Goal: Task Accomplishment & Management: Manage account settings

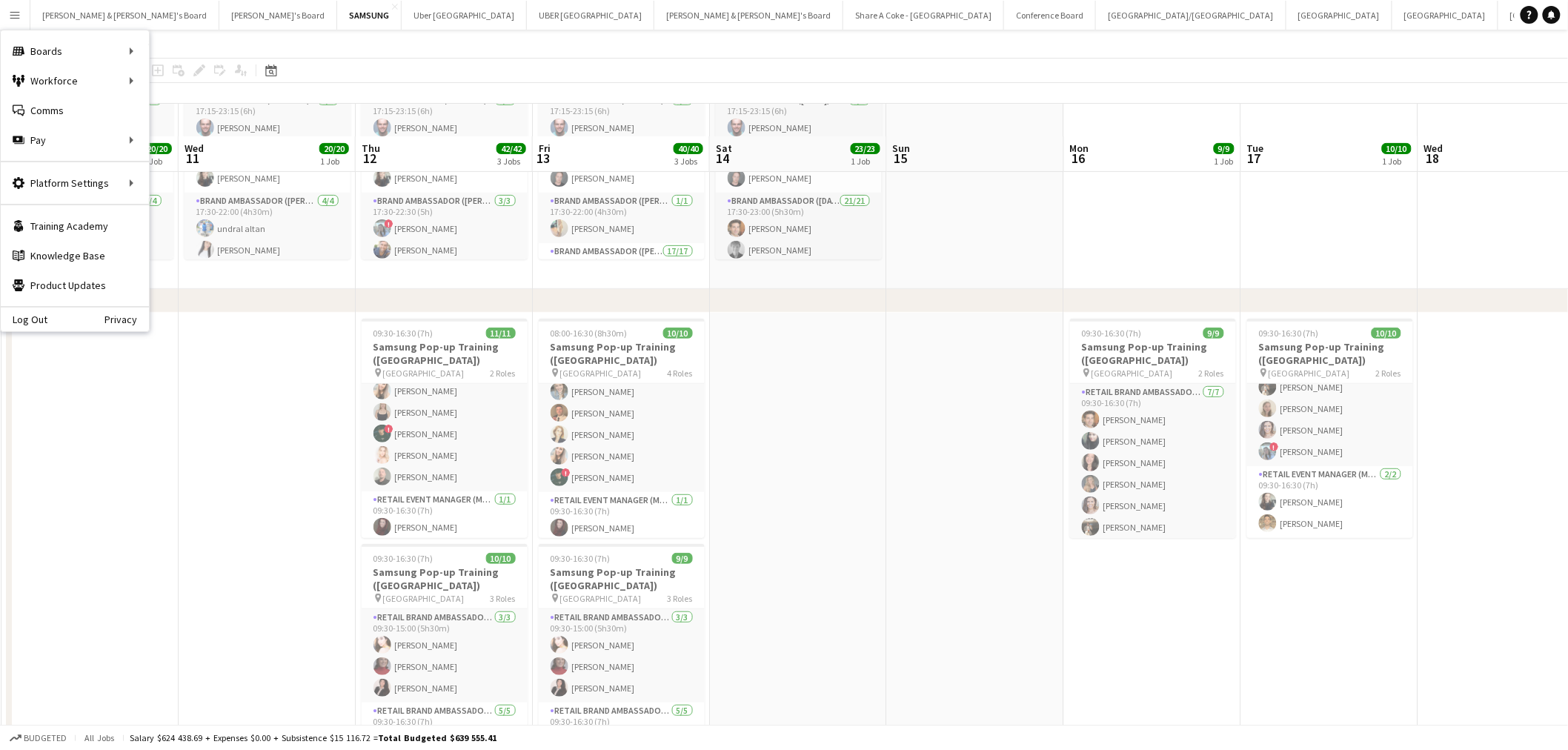
scroll to position [164, 0]
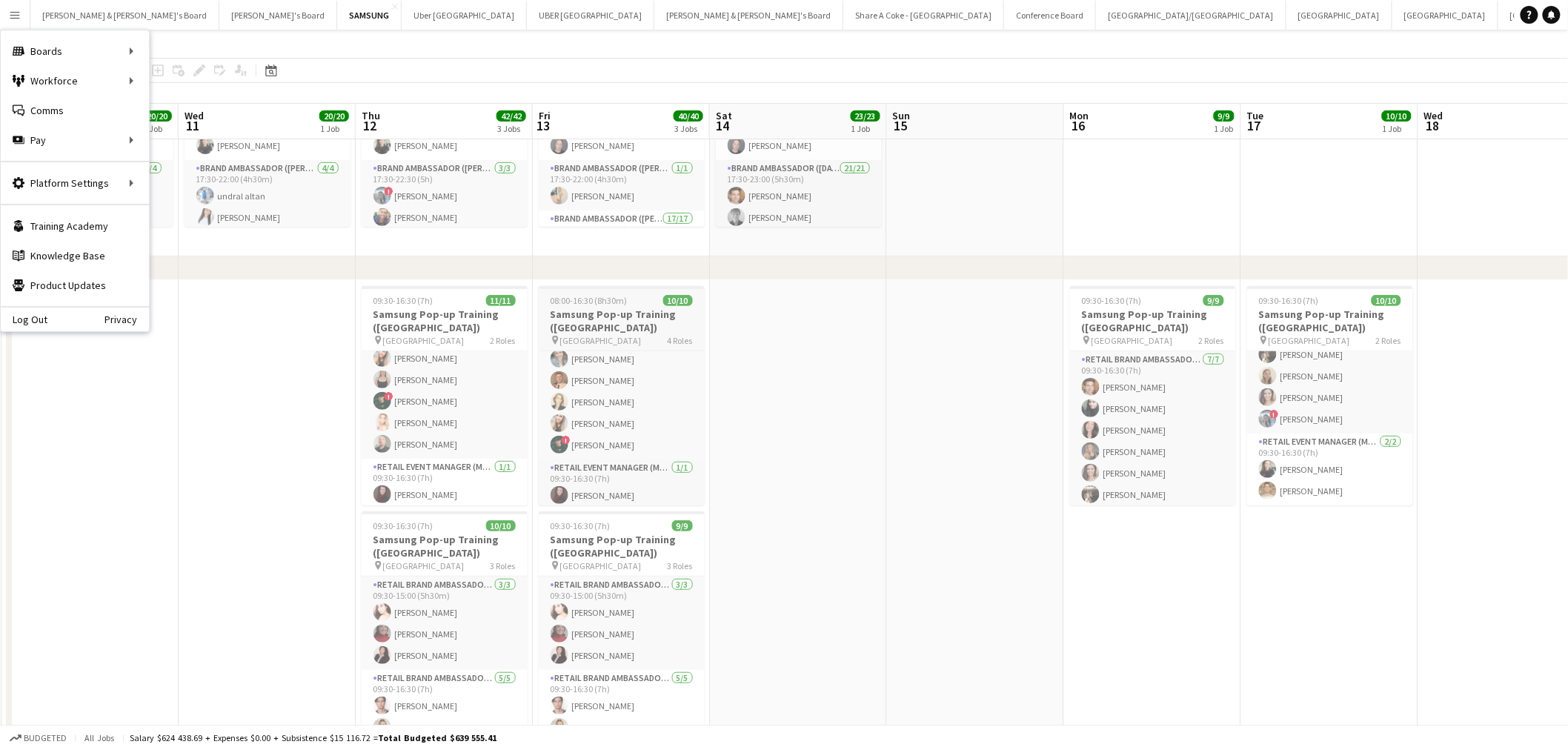
click at [580, 313] on h3 "Samsung Pop-up Training ([GEOGRAPHIC_DATA])" at bounding box center [622, 320] width 166 height 27
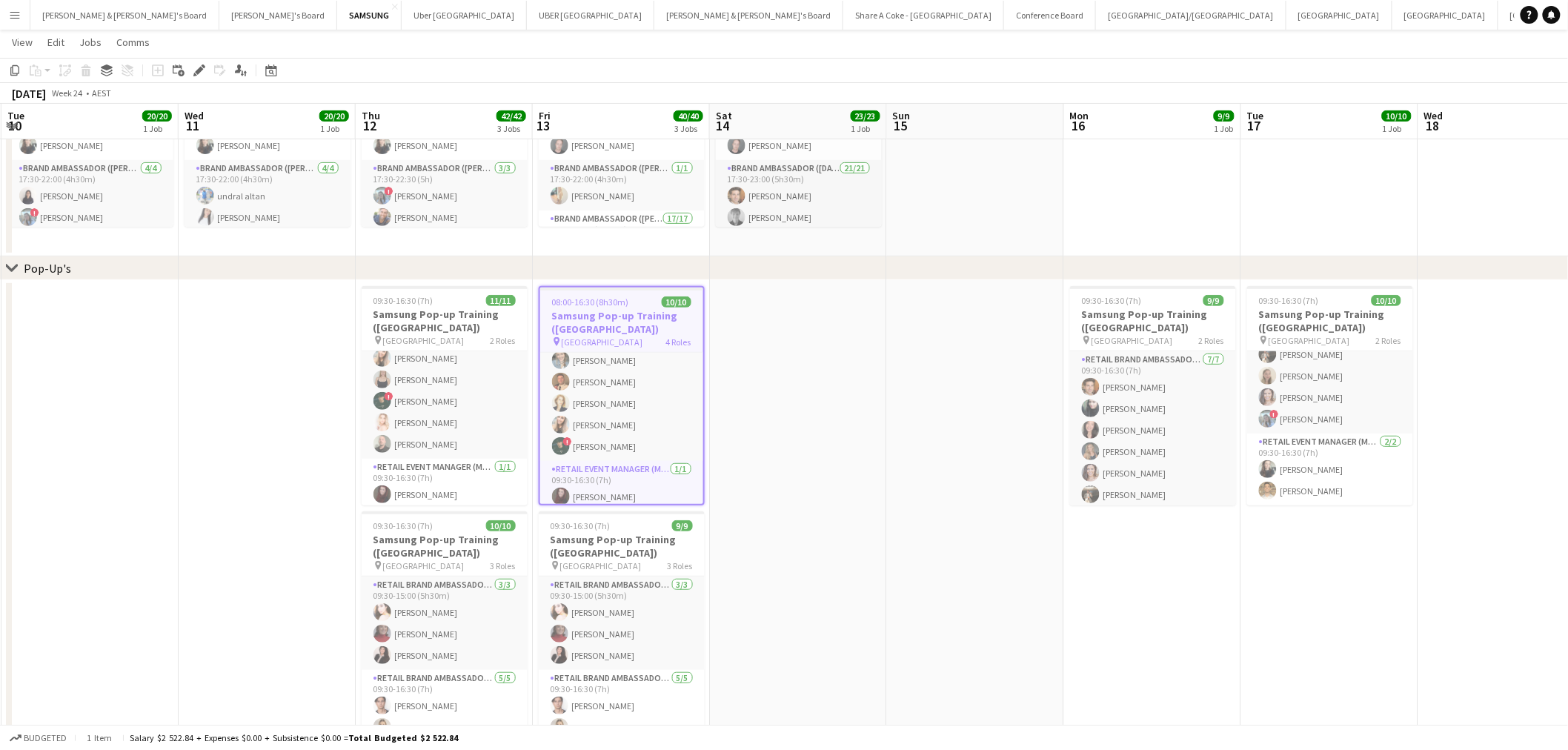
click at [599, 314] on h3 "Samsung Pop-up Training ([GEOGRAPHIC_DATA])" at bounding box center [621, 322] width 163 height 27
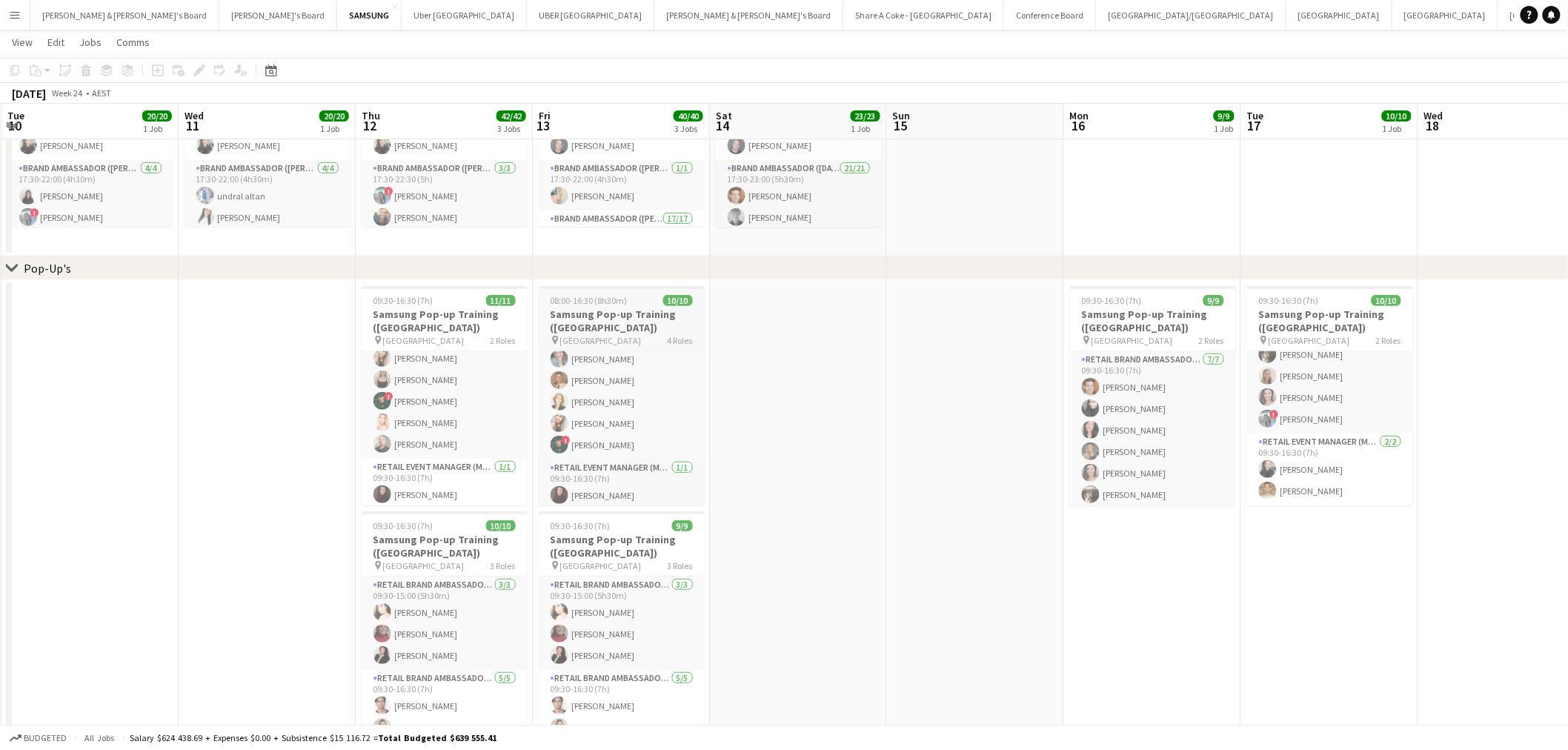
click at [599, 314] on h3 "Samsung Pop-up Training ([GEOGRAPHIC_DATA])" at bounding box center [622, 320] width 166 height 27
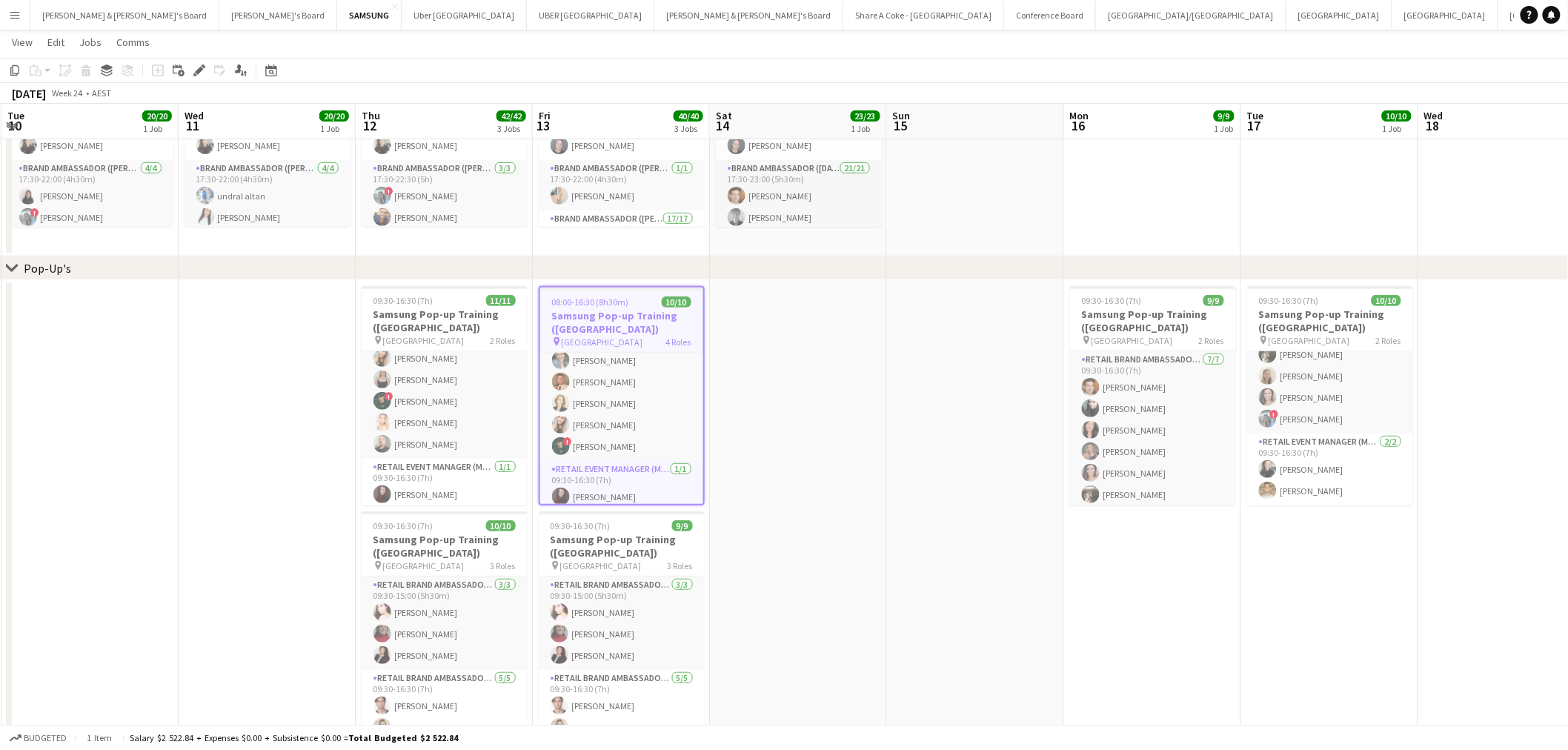
click at [683, 339] on span "4 Roles" at bounding box center [679, 342] width 25 height 11
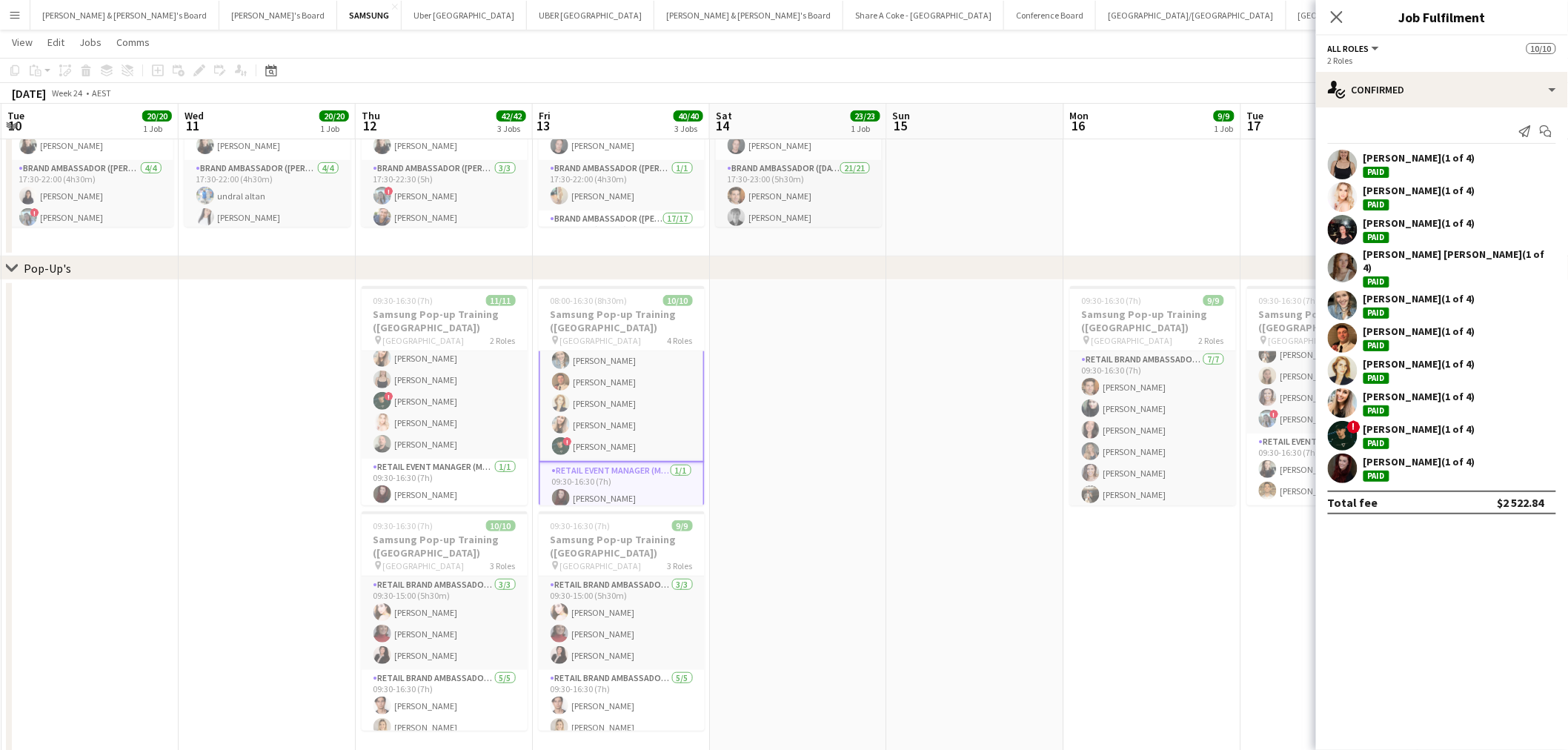
click at [836, 324] on app-date-cell at bounding box center [799, 633] width 177 height 705
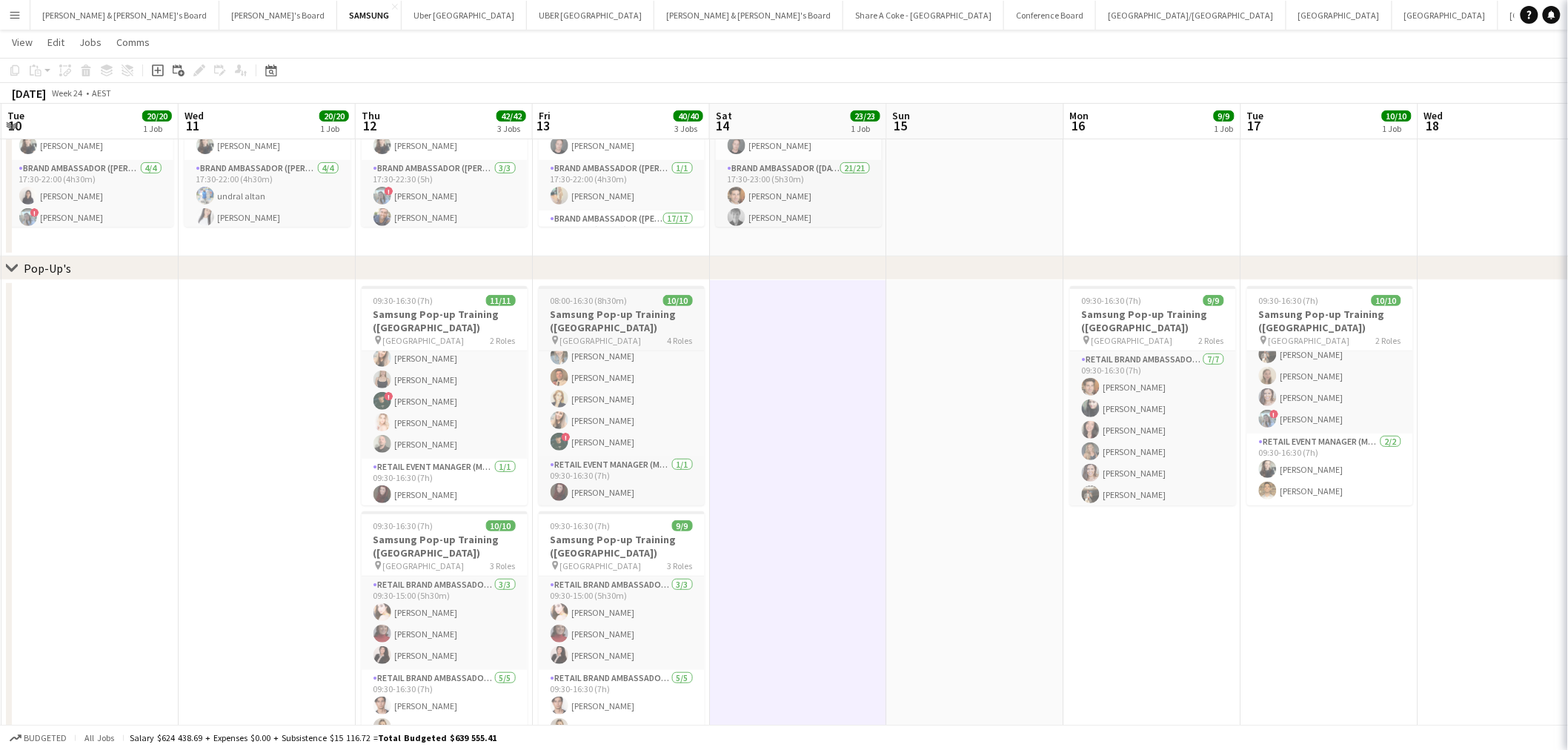
scroll to position [176, 0]
click at [592, 312] on h3 "Samsung Pop-up Training ([GEOGRAPHIC_DATA])" at bounding box center [622, 320] width 166 height 27
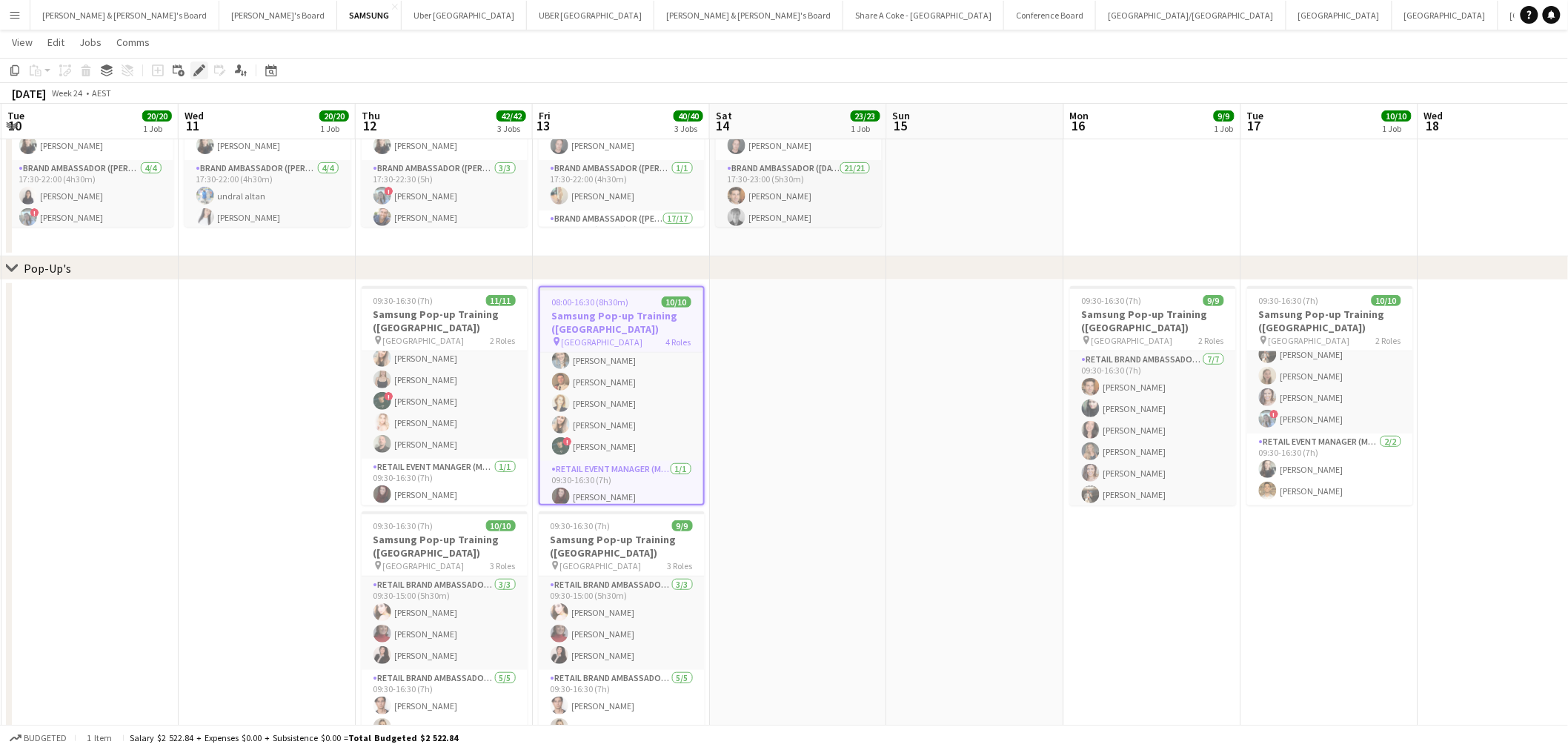
click at [197, 70] on icon at bounding box center [199, 70] width 9 height 9
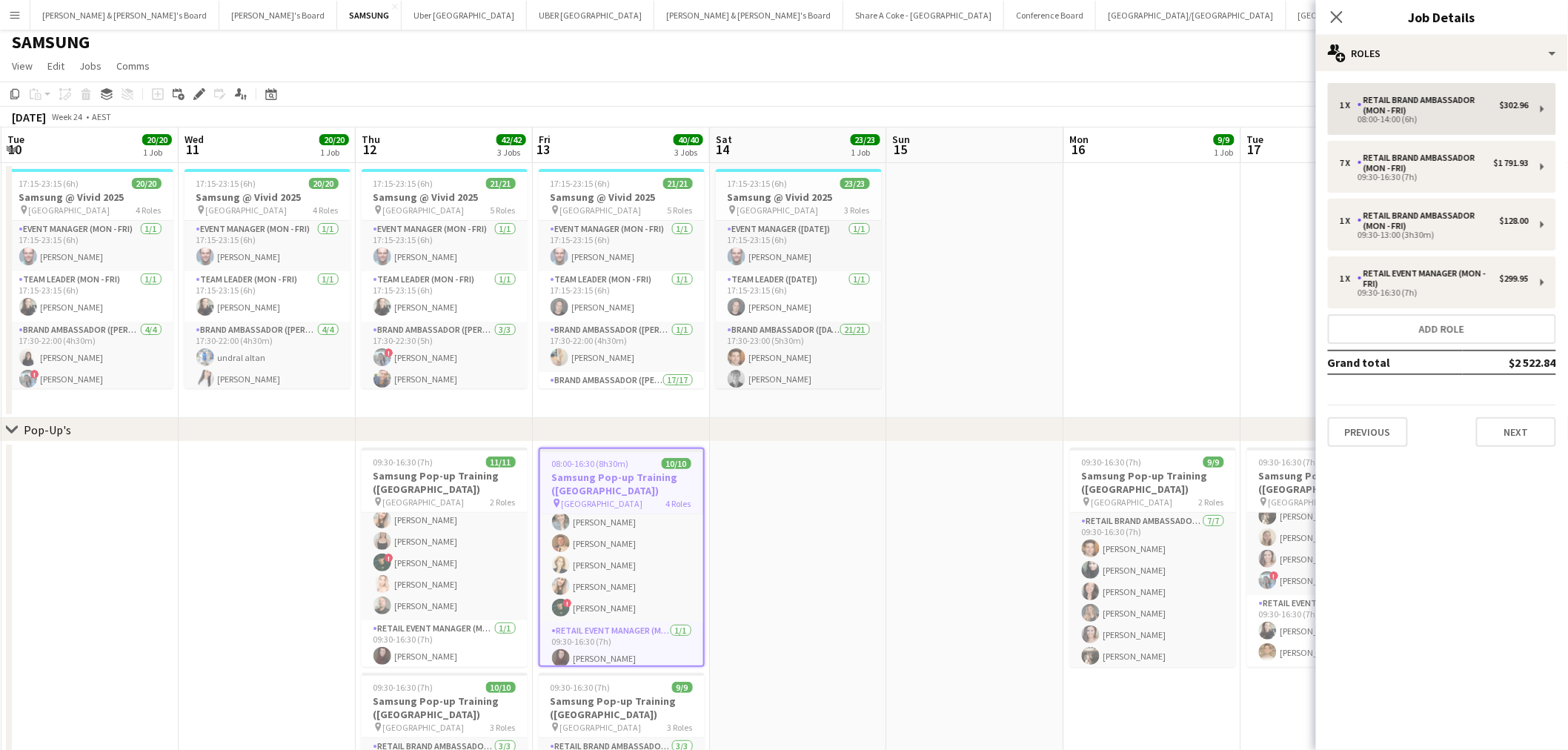
scroll to position [0, 0]
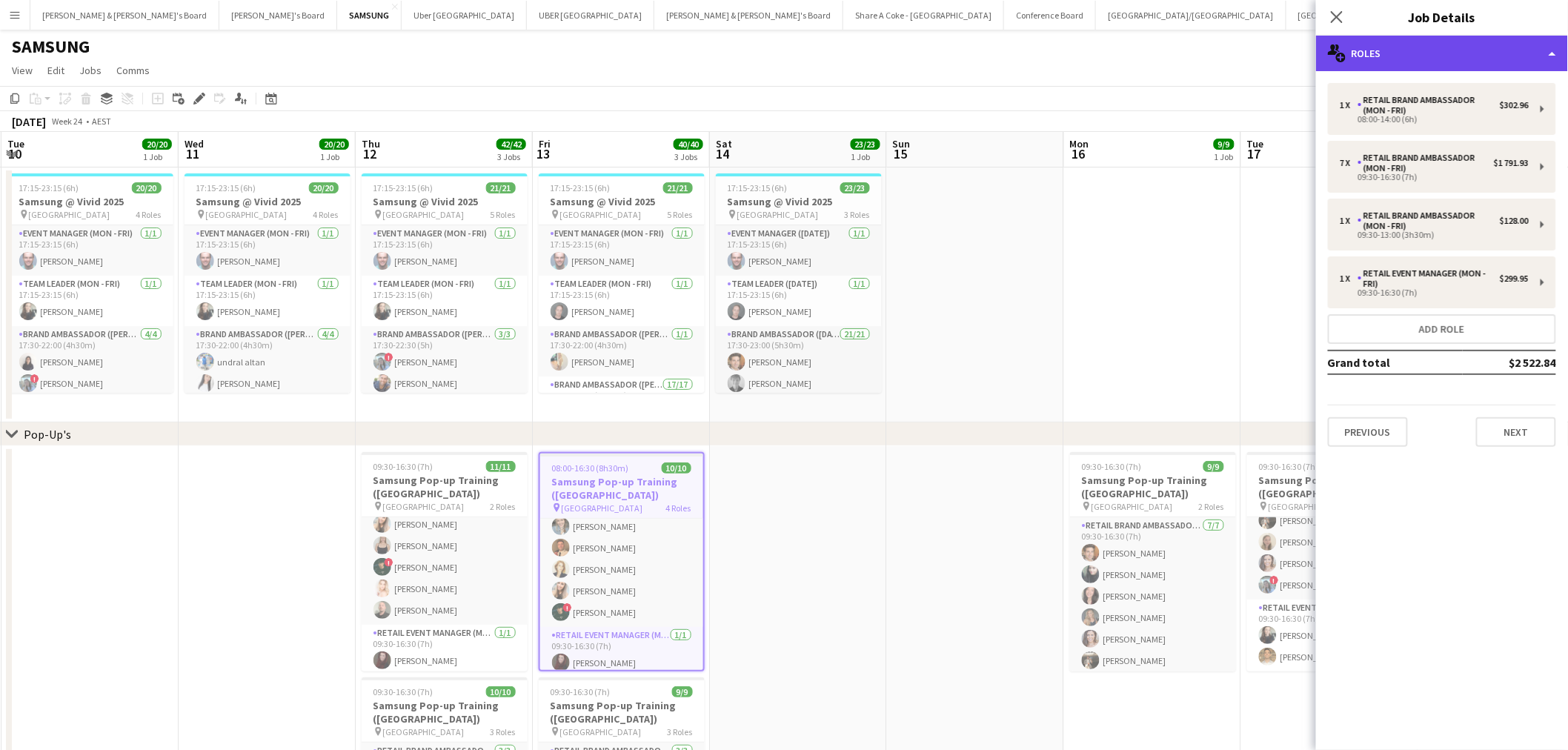
click at [1553, 52] on div "multiple-users-add Roles" at bounding box center [1442, 52] width 252 height 35
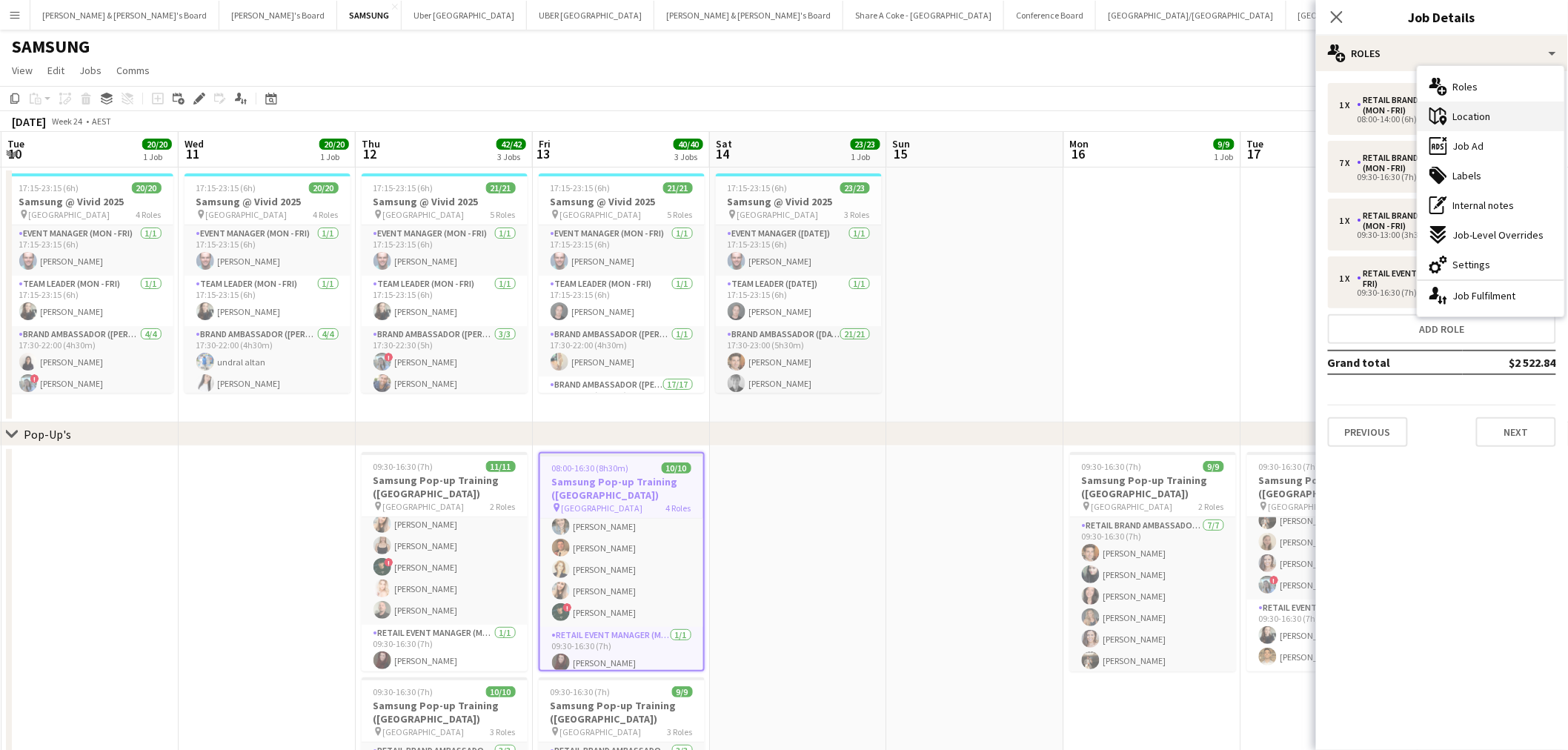
click at [1493, 116] on div "maps-pin-1 Location" at bounding box center [1491, 116] width 146 height 29
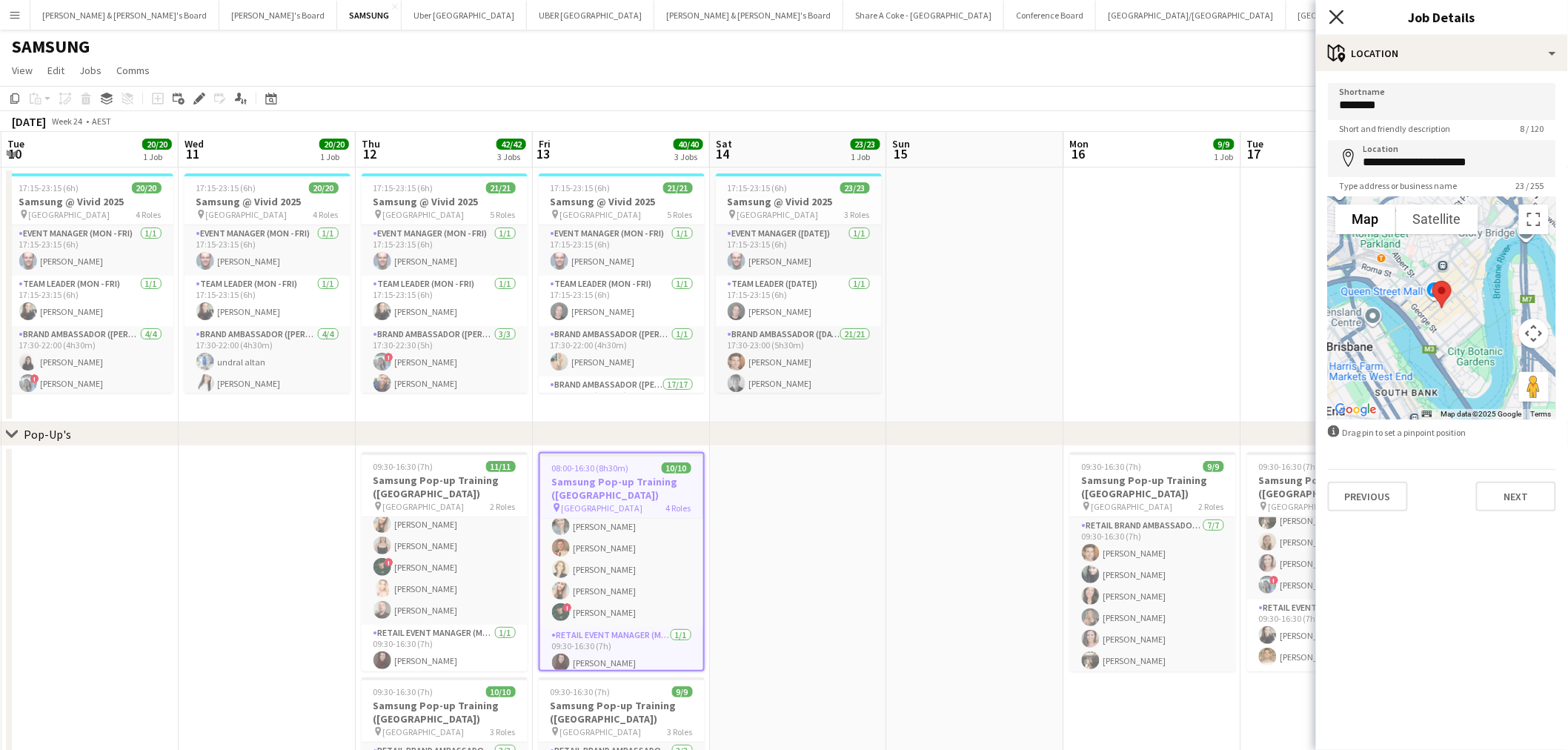
click at [1338, 10] on icon "Close pop-in" at bounding box center [1336, 16] width 14 height 14
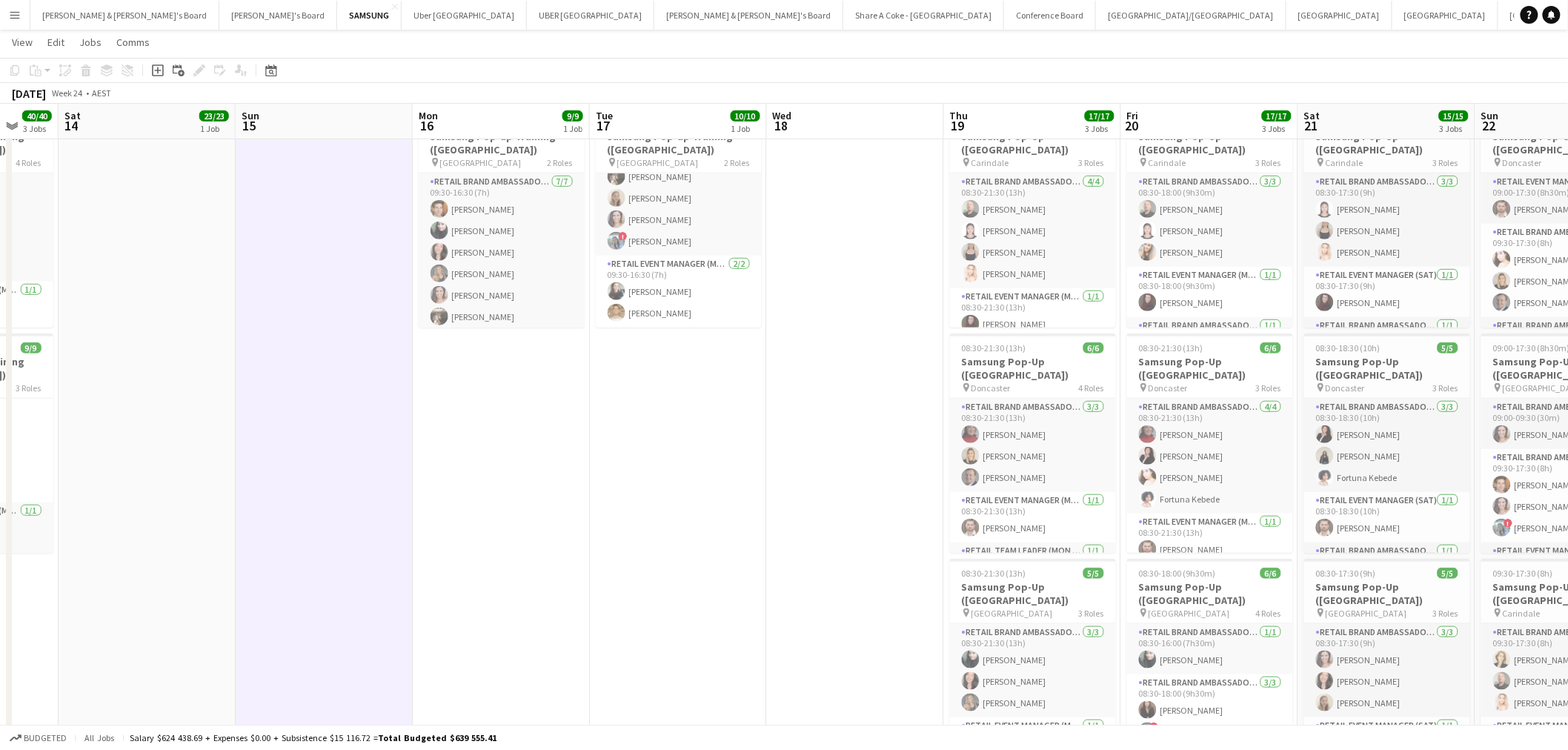
scroll to position [0, 475]
drag, startPoint x: 1334, startPoint y: 519, endPoint x: 680, endPoint y: 633, distance: 663.9
click at [680, 633] on app-calendar-viewport "Wed 11 20/20 1 Job Thu 12 42/42 3 Jobs Fri 13 40/40 3 Jobs Sat 14 23/23 1 Job S…" at bounding box center [784, 261] width 1568 height 1092
